Goal: Task Accomplishment & Management: Use online tool/utility

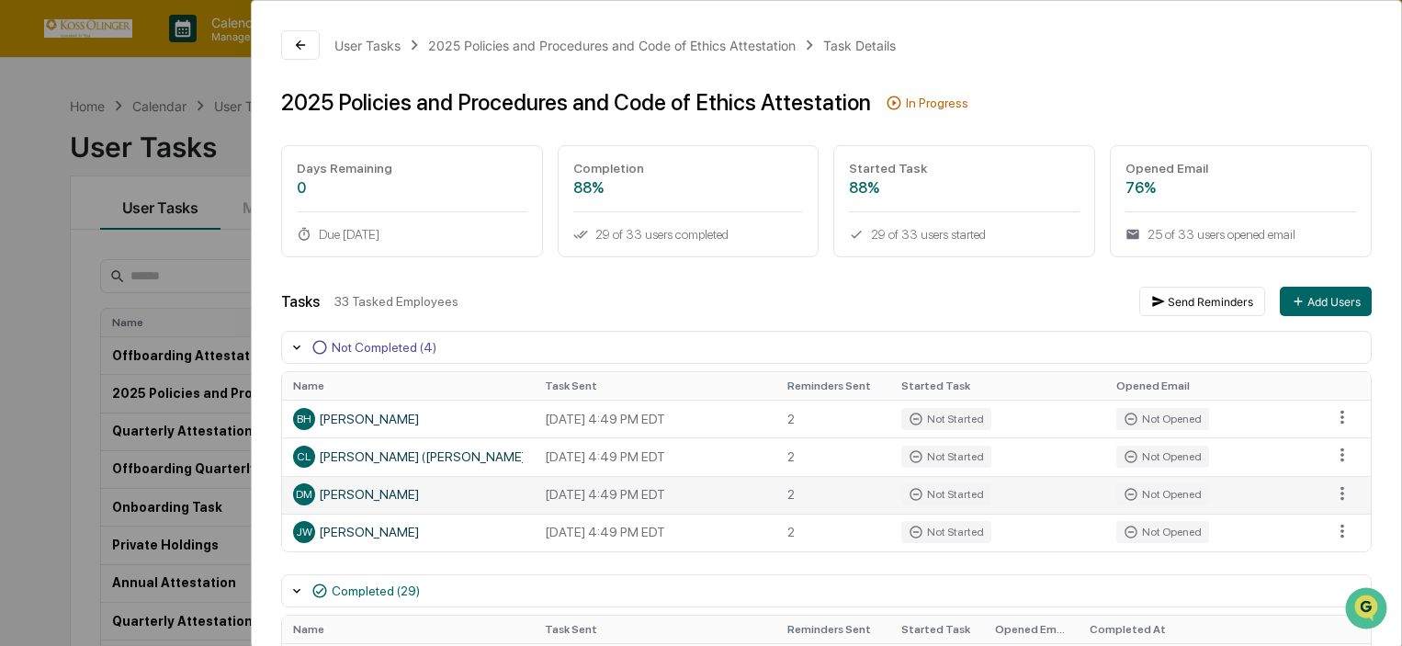
click at [305, 496] on span "DM" at bounding box center [304, 494] width 17 height 13
click at [364, 494] on div "DM Dany Mansour" at bounding box center [408, 494] width 230 height 22
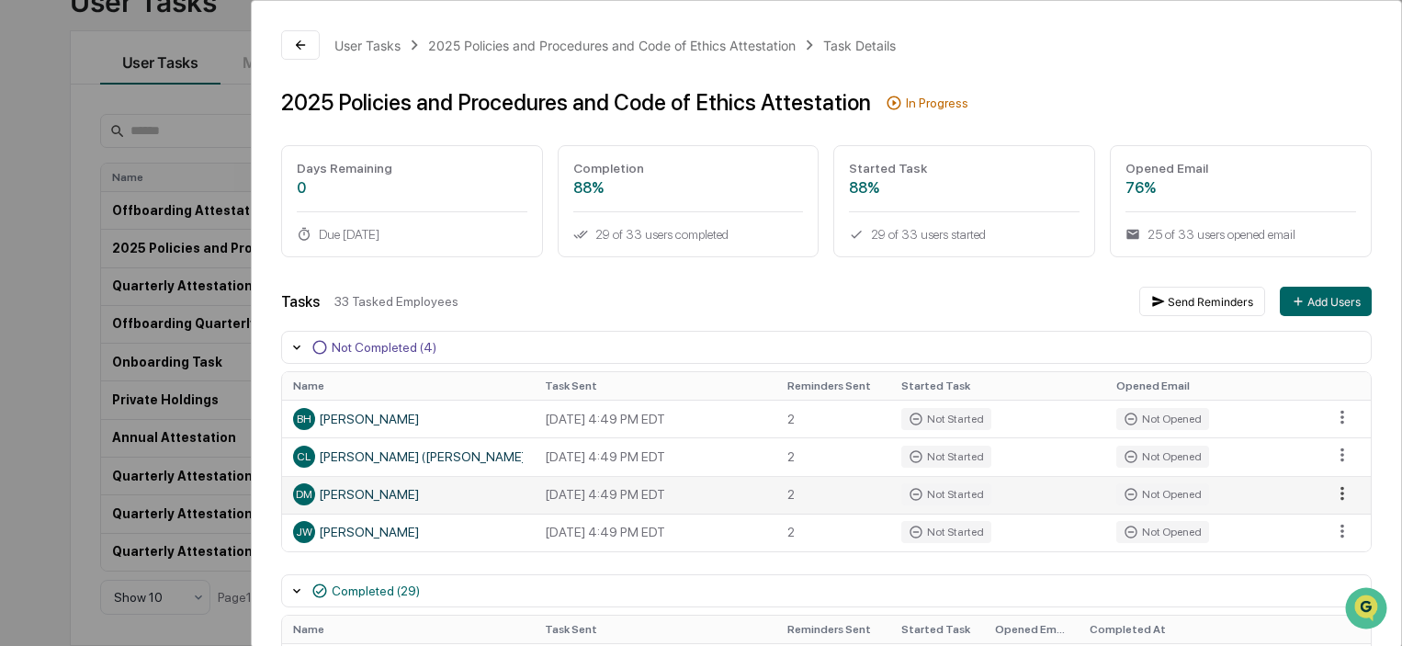
click at [1337, 488] on html "Calendar Manage Tasks Reviews Approval Management Company People, Data, Setting…" at bounding box center [701, 178] width 1402 height 646
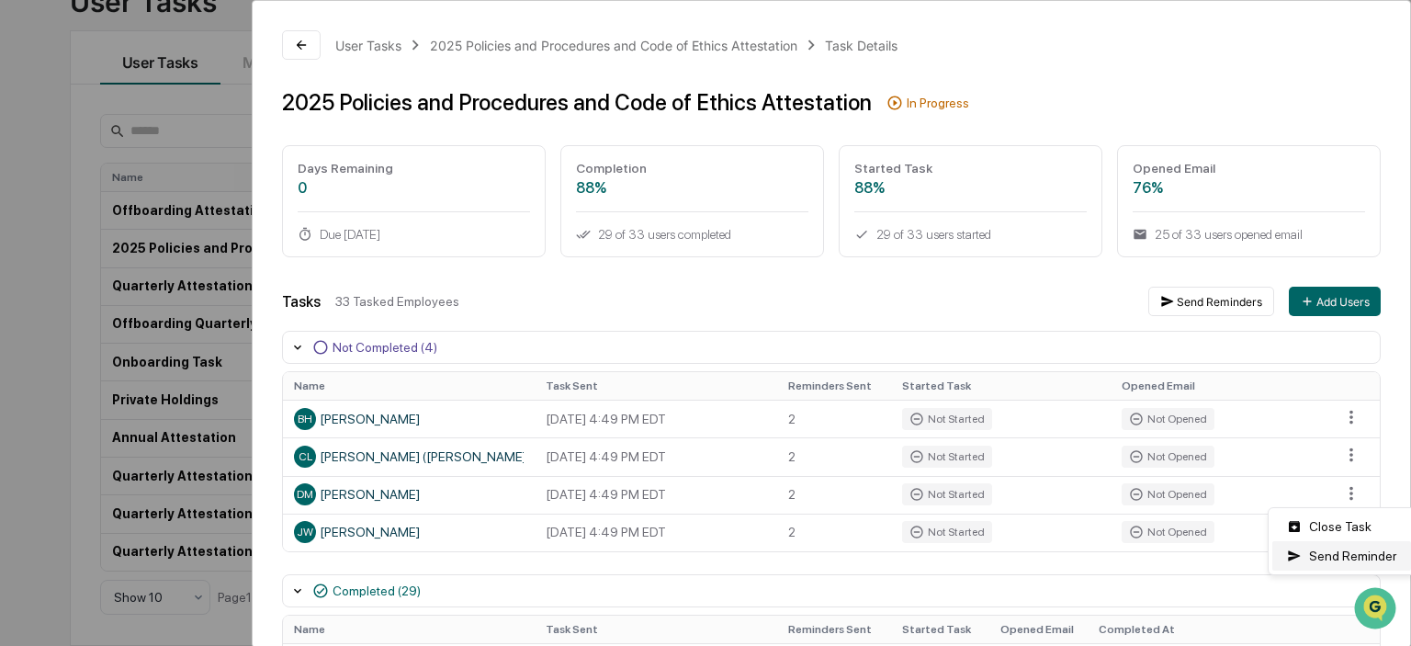
click at [1302, 564] on div "Send Reminder" at bounding box center [1342, 555] width 139 height 29
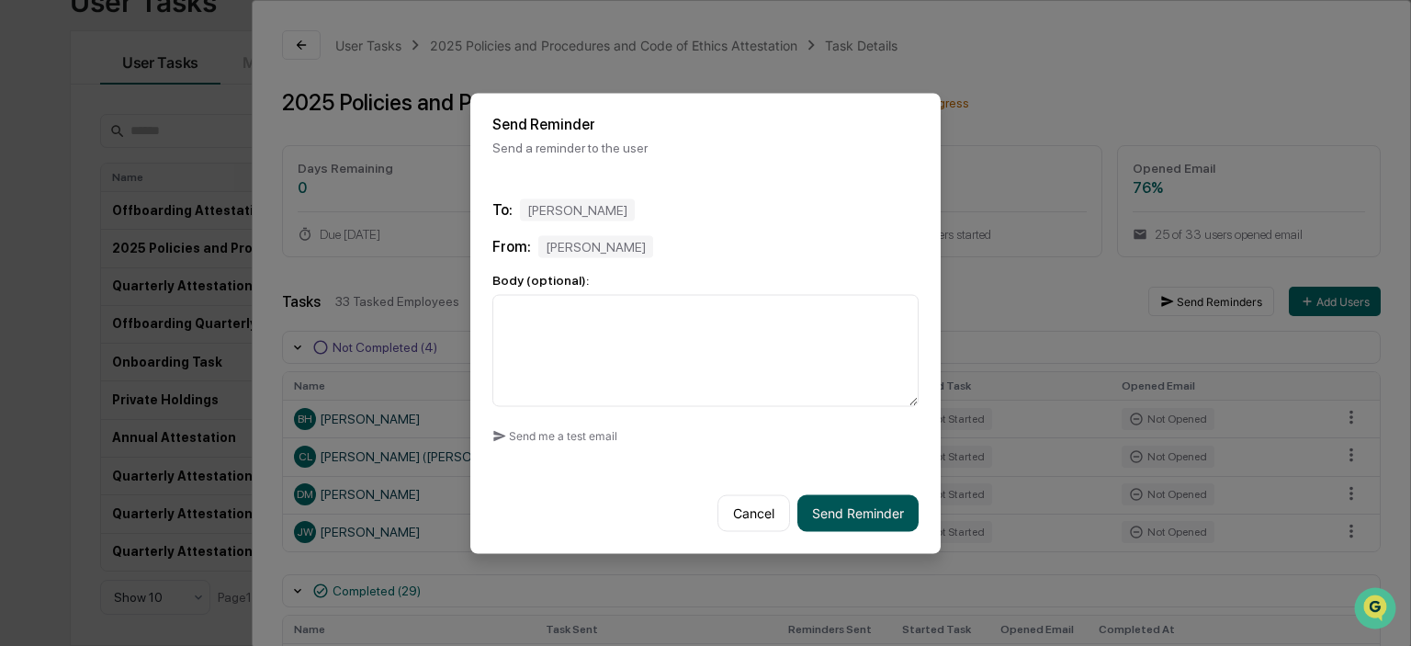
click at [855, 528] on button "Send Reminder" at bounding box center [858, 512] width 121 height 37
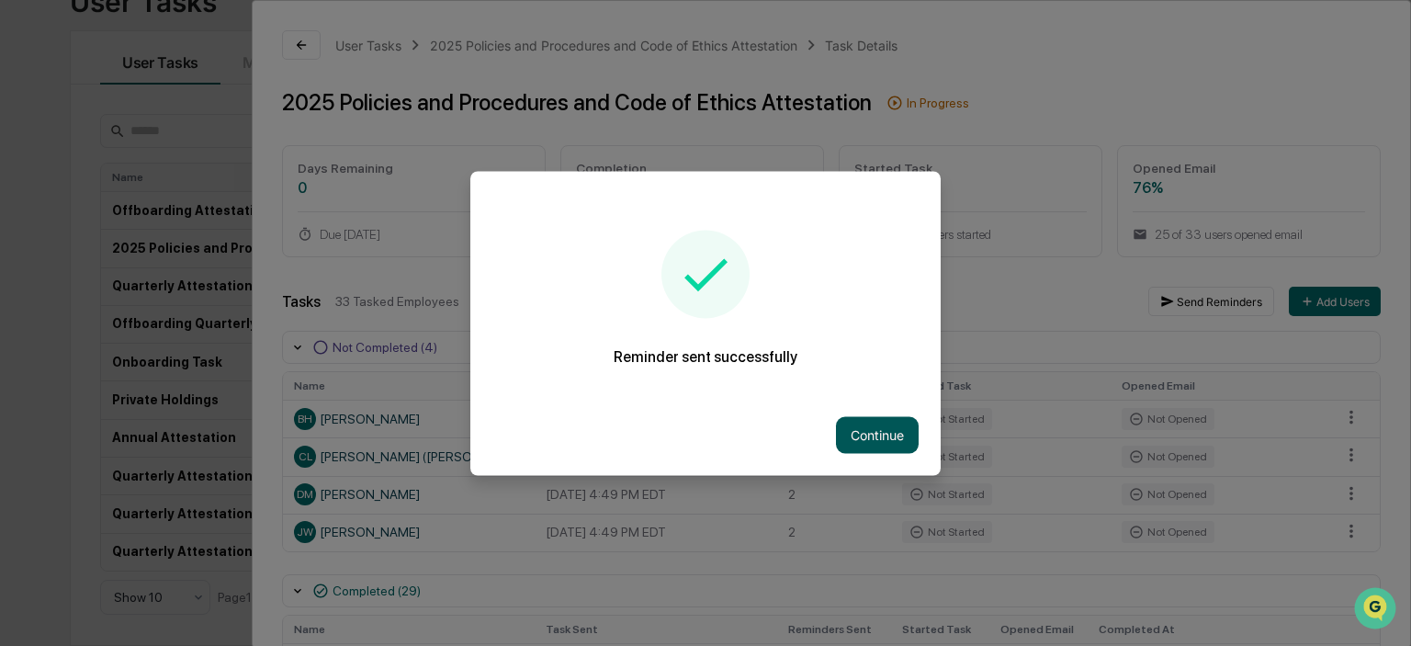
click at [869, 425] on button "Continue" at bounding box center [877, 434] width 83 height 37
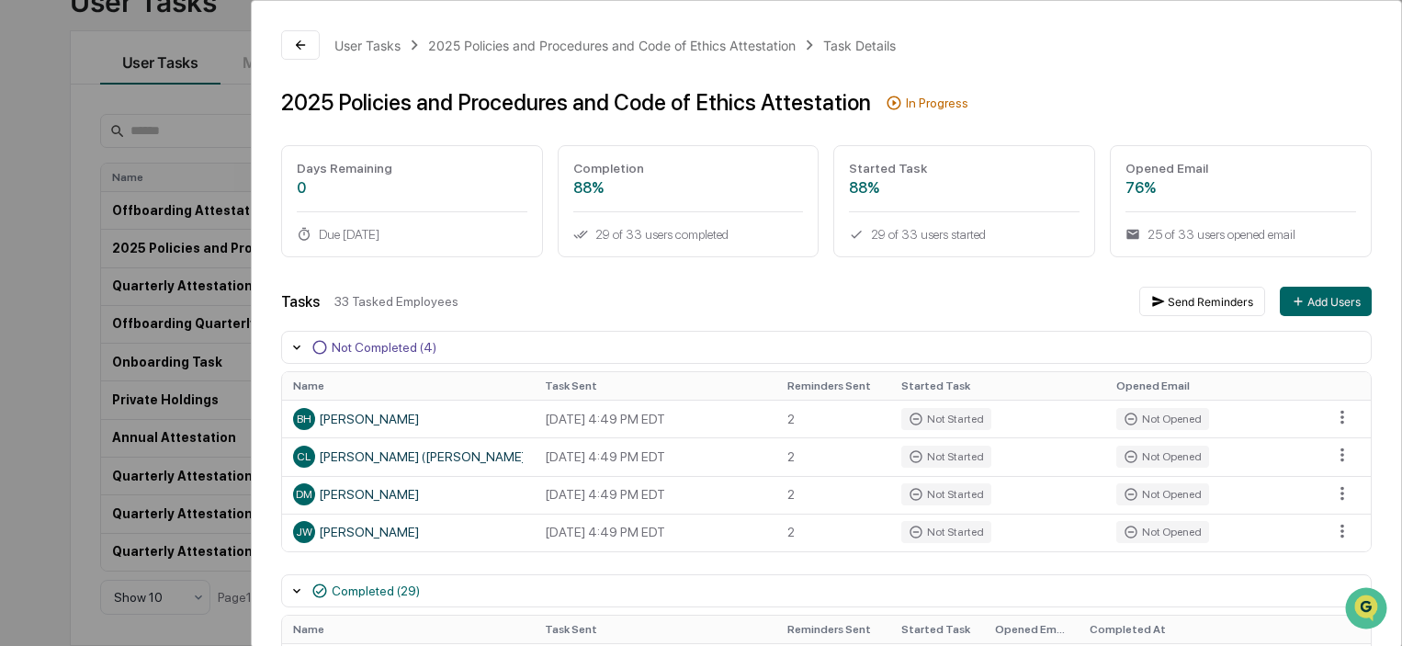
click at [59, 371] on div "User Tasks 2025 Policies and Procedures and Code of Ethics Attestation Task Det…" at bounding box center [701, 323] width 1402 height 646
